Goal: Navigation & Orientation: Find specific page/section

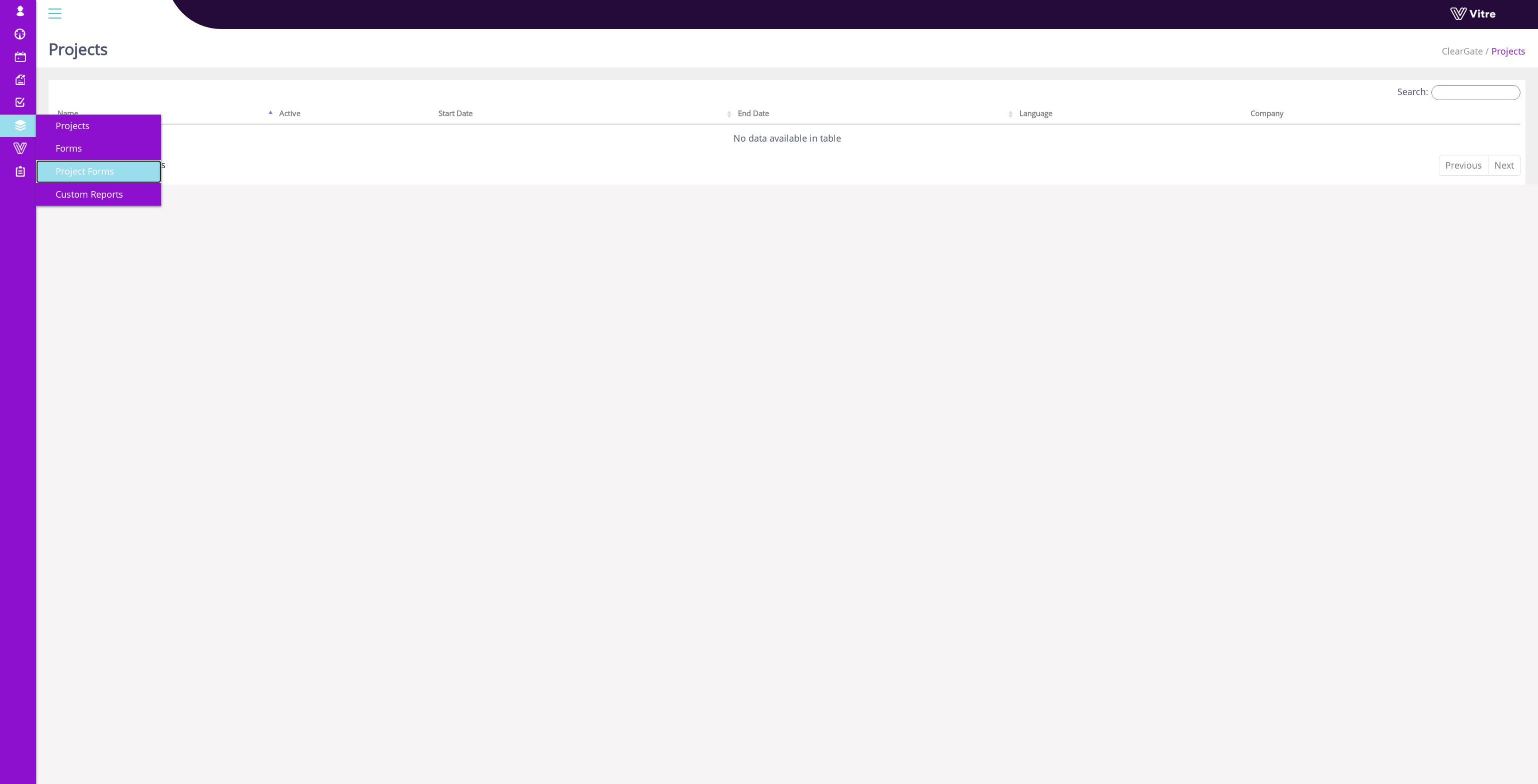
click at [78, 168] on span "Project Forms" at bounding box center [78, 171] width 70 height 12
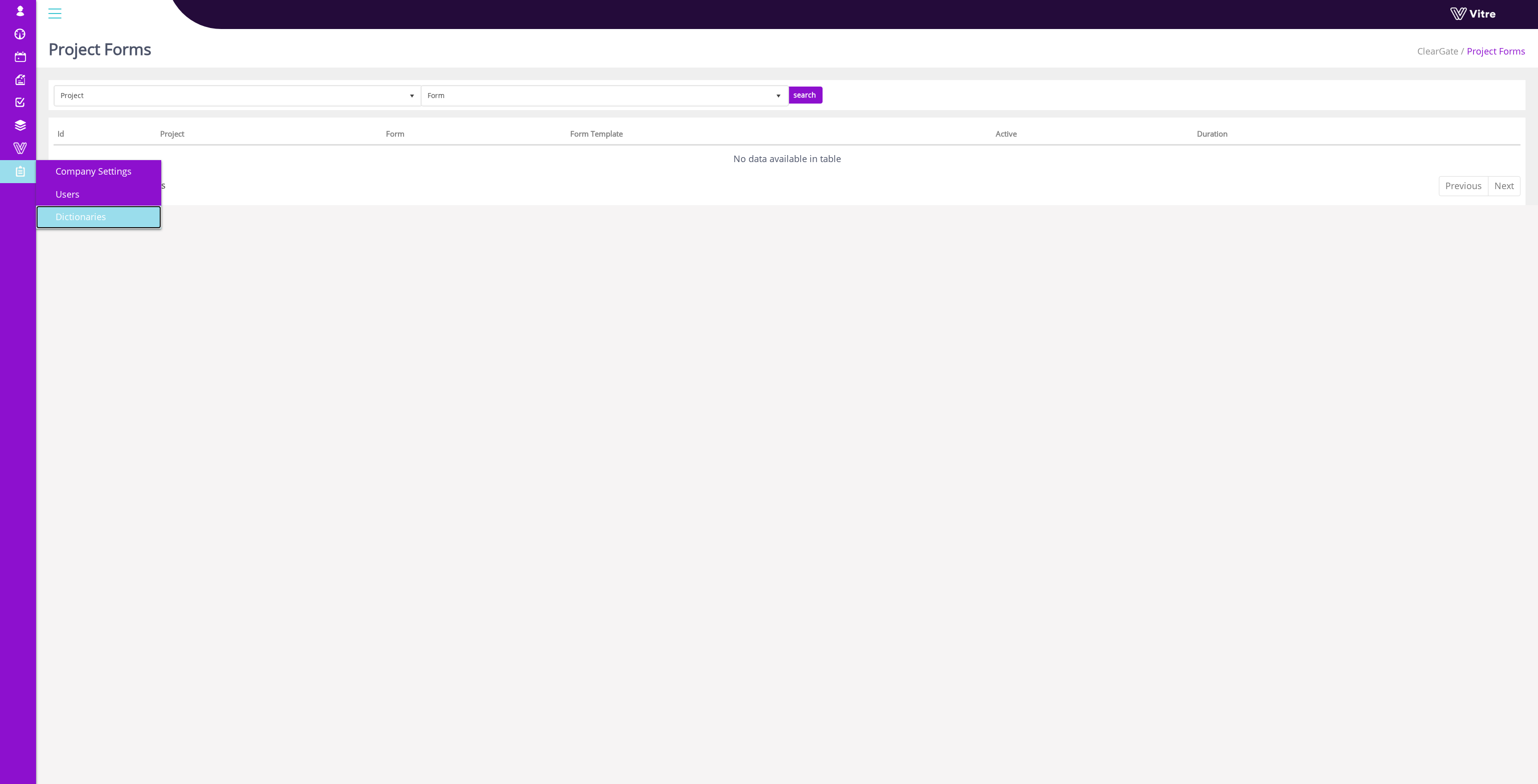
click at [87, 219] on span "Dictionaries" at bounding box center [74, 217] width 62 height 12
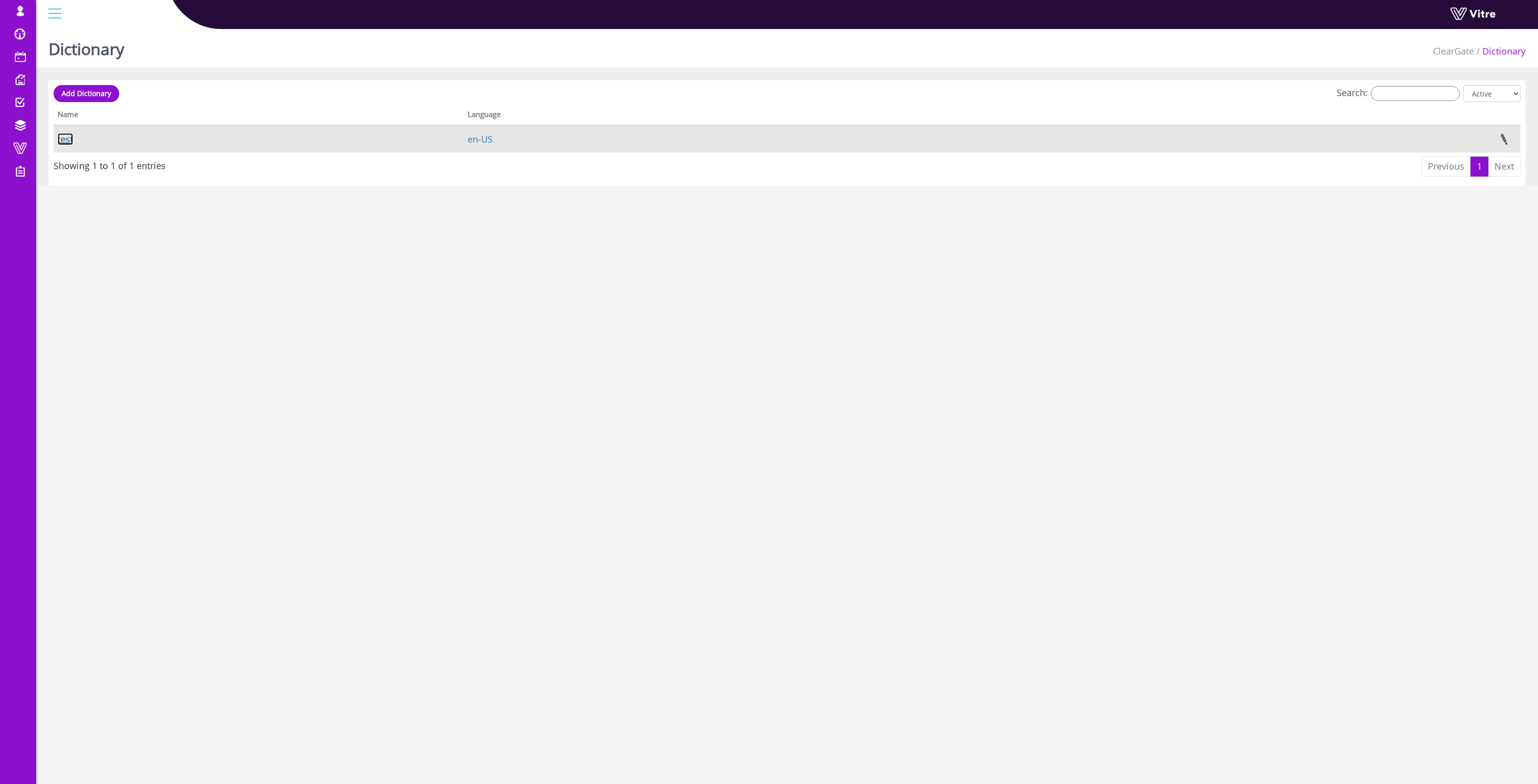
click at [62, 138] on link "test" at bounding box center [66, 138] width 16 height 12
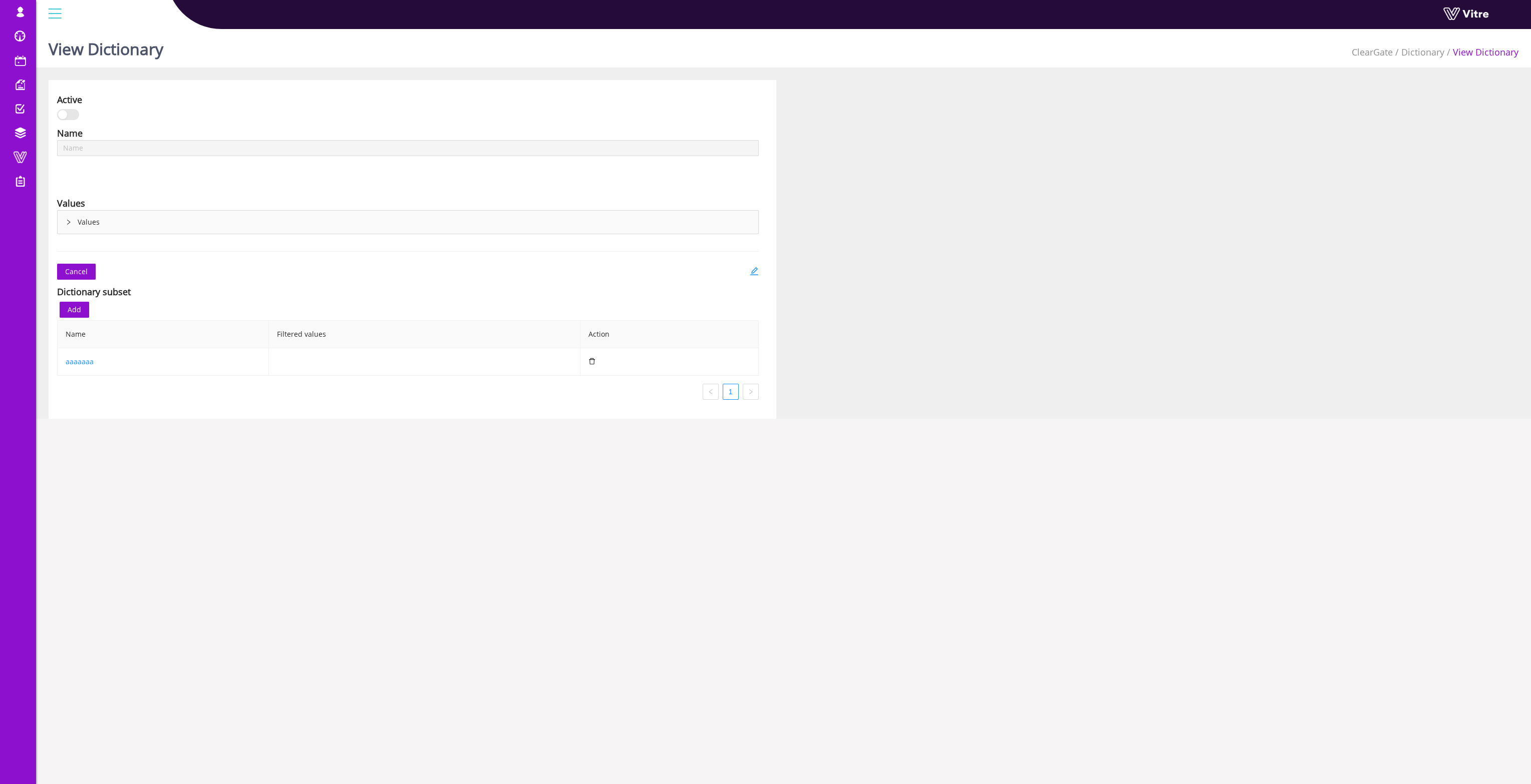
type input "test"
click at [94, 200] on span "Custom Reports" at bounding box center [83, 205] width 80 height 12
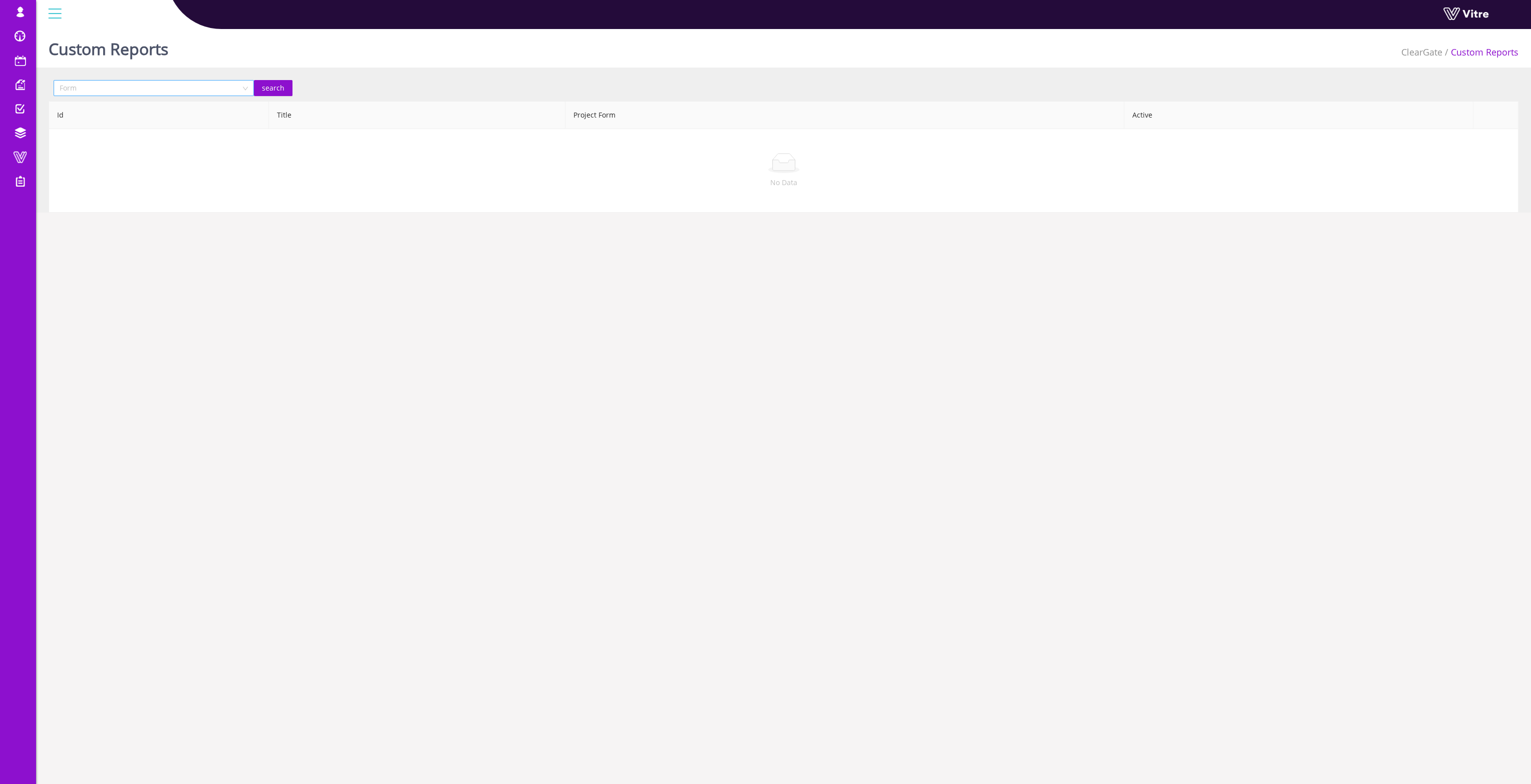
click at [164, 86] on input "search" at bounding box center [149, 88] width 181 height 15
click at [76, 36] on span "Notification" at bounding box center [93, 36] width 50 height 12
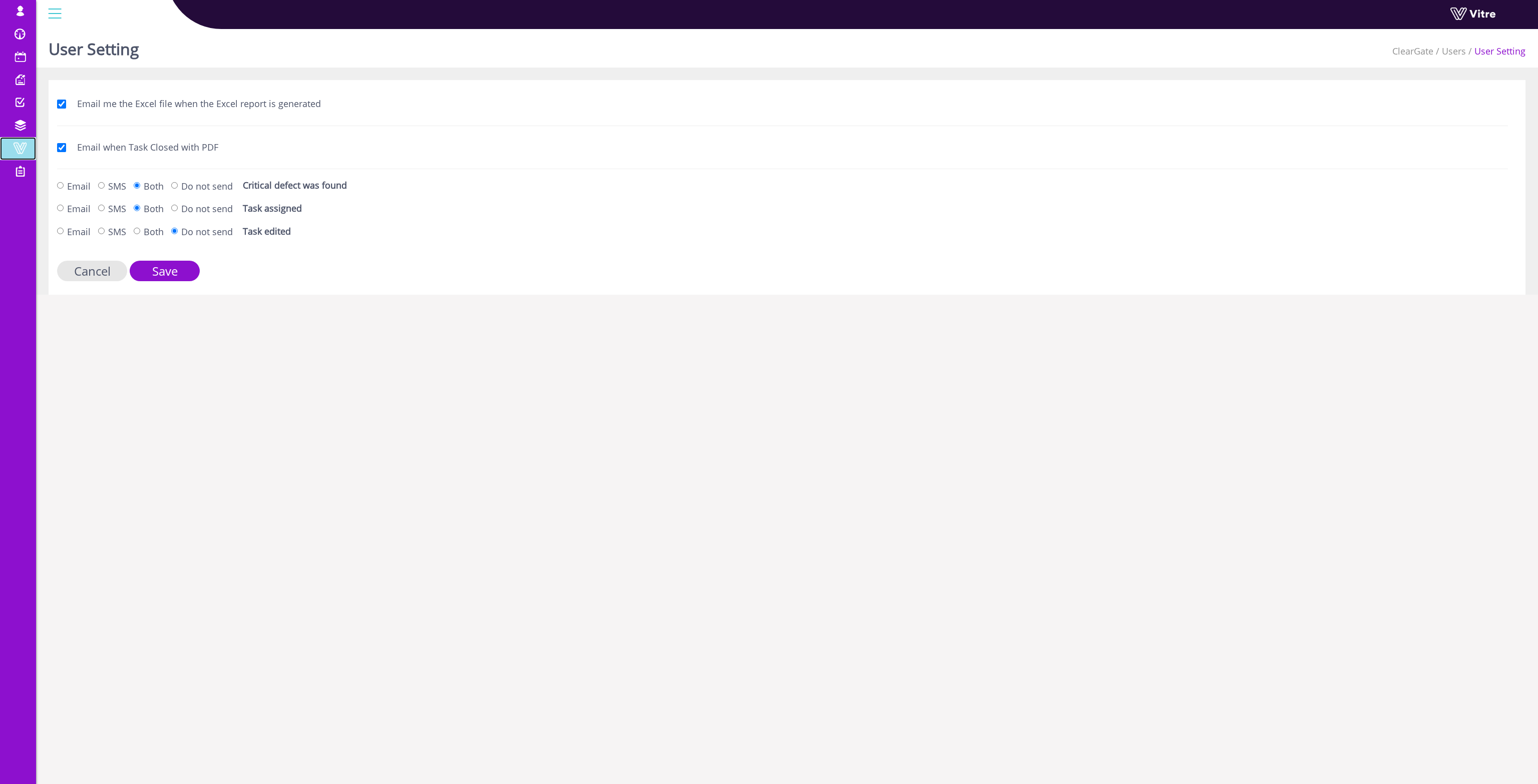
click at [19, 155] on link "Vitre" at bounding box center [18, 149] width 36 height 23
